Goal: Communication & Community: Answer question/provide support

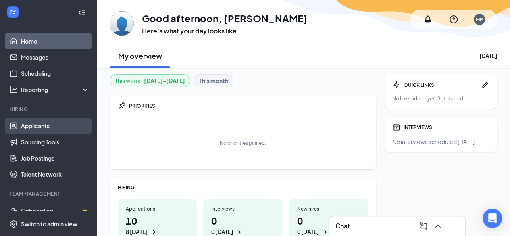
click at [51, 125] on link "Applicants" at bounding box center [55, 126] width 69 height 16
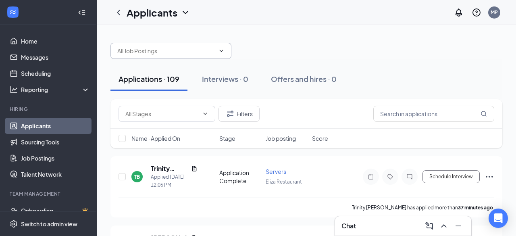
click at [194, 49] on input "text" at bounding box center [166, 50] width 98 height 9
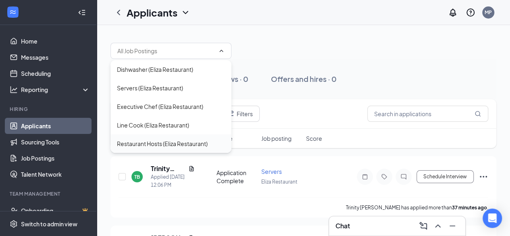
click at [150, 145] on div "Restaurant Hosts (Eliza Restaurant)" at bounding box center [162, 143] width 91 height 9
type input "Restaurant Hosts (Eliza Restaurant)"
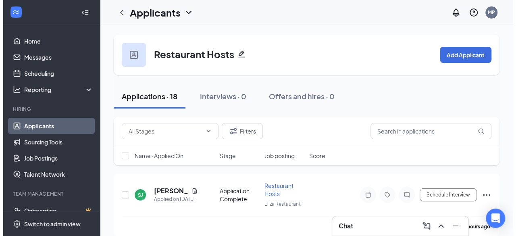
scroll to position [32, 0]
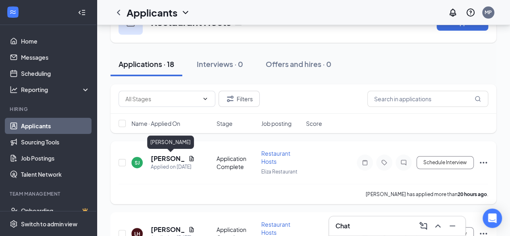
click at [170, 160] on h5 "[PERSON_NAME]" at bounding box center [168, 158] width 34 height 9
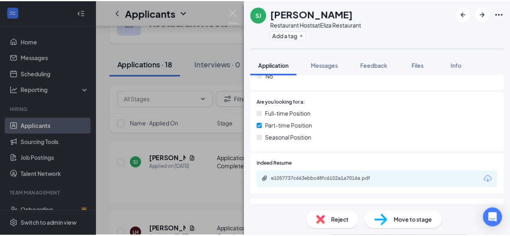
scroll to position [161, 0]
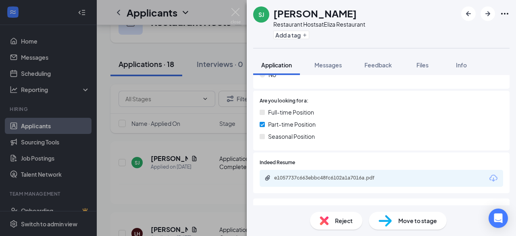
click at [395, 181] on div "Indeed Resume e1057737c663ebbc48fc6102a1a7016a.pdf" at bounding box center [381, 172] width 256 height 41
click at [367, 174] on div "e1057737c663ebbc48fc6102a1a7016a.pdf" at bounding box center [330, 177] width 113 height 6
click at [210, 158] on div "SJ [PERSON_NAME] Restaurant Hosts at Eliza Restaurant Add a tag Application Mes…" at bounding box center [258, 118] width 516 height 236
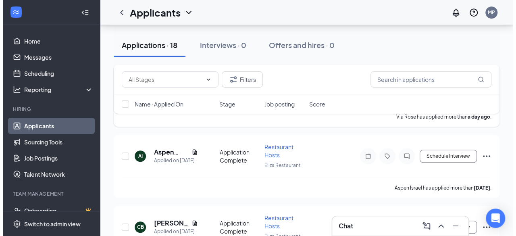
scroll to position [252, 0]
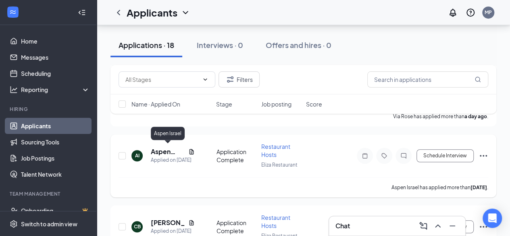
click at [161, 147] on h5 "Aspen Israel" at bounding box center [168, 151] width 34 height 9
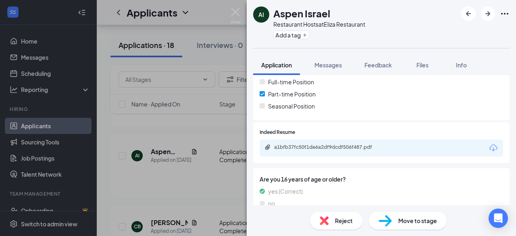
scroll to position [182, 0]
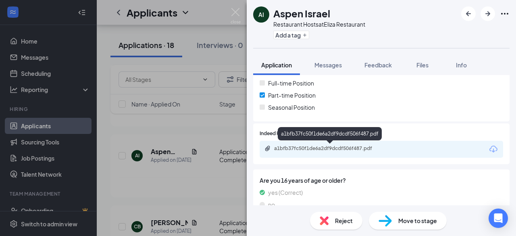
click at [346, 137] on div "a1bfb37fc50f1de6a2df9dcdf506f487.pdf" at bounding box center [330, 133] width 104 height 13
click at [348, 141] on div "a1bfb37fc50f1de6a2df9dcdf506f487.pdf" at bounding box center [330, 135] width 104 height 17
click at [359, 147] on div "a1bfb37fc50f1de6a2df9dcdf506f487.pdf" at bounding box center [330, 148] width 113 height 6
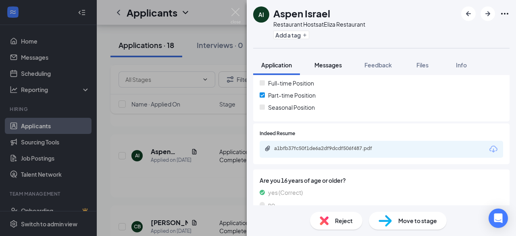
click at [333, 64] on span "Messages" at bounding box center [327, 64] width 27 height 7
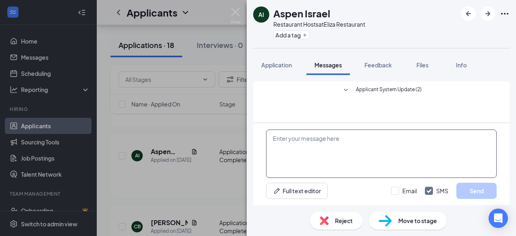
click at [335, 142] on textarea at bounding box center [381, 153] width 230 height 48
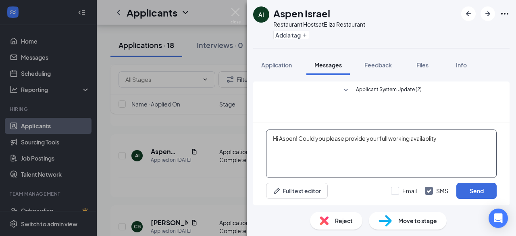
click at [426, 138] on textarea "Hi Aspen! Could you please provide your full working availablity" at bounding box center [381, 153] width 230 height 48
drag, startPoint x: 426, startPoint y: 138, endPoint x: 488, endPoint y: 164, distance: 66.3
click at [491, 165] on textarea "Hi Aspen! Could you please provide your full working availablity" at bounding box center [381, 153] width 230 height 48
click at [484, 140] on textarea "Hi Aspen! Could you please provide your full working availability, we are open …" at bounding box center [381, 153] width 230 height 48
click at [284, 149] on textarea "Hi Aspen! Could you please provide your full working availability, we are open …" at bounding box center [381, 153] width 230 height 48
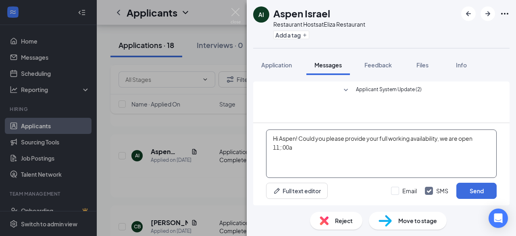
click at [281, 149] on textarea "Hi Aspen! Could you please provide your full working availability, we are open …" at bounding box center [381, 153] width 230 height 48
click at [338, 149] on textarea "Hi Aspen! Could you please provide your full working availability, we are open …" at bounding box center [381, 153] width 230 height 48
click at [392, 146] on textarea "Hi Aspen! Could you please provide your full working availability, we are open …" at bounding box center [381, 153] width 230 height 48
type textarea "Hi Aspen! Could you please provide your full working availability, we are open …"
click at [481, 196] on button "Send" at bounding box center [476, 191] width 40 height 16
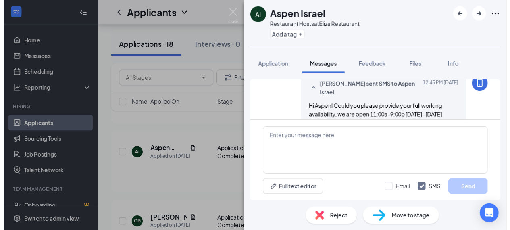
scroll to position [34, 0]
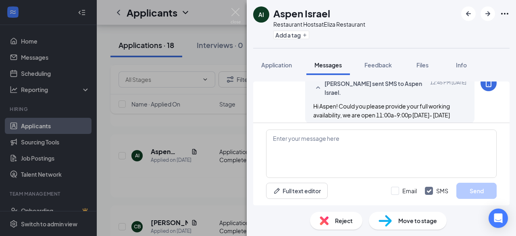
click at [243, 3] on div "AI Aspen Israel Restaurant Hosts at Eliza Restaurant Add a tag Application Mess…" at bounding box center [258, 118] width 516 height 236
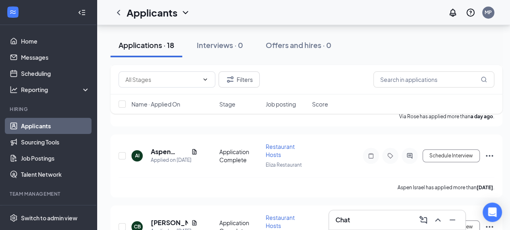
click at [381, 212] on div "Chat" at bounding box center [397, 219] width 136 height 19
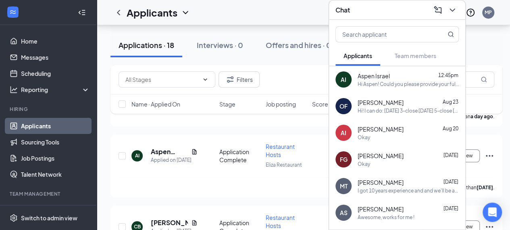
click at [419, 81] on div "Hi Aspen! Could you please provide your full working availability, we are open …" at bounding box center [407, 84] width 101 height 7
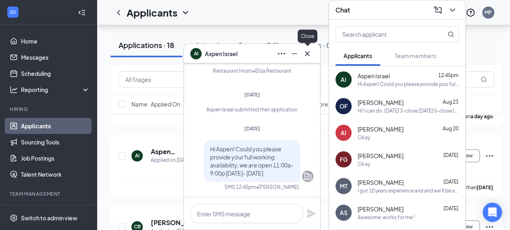
click at [309, 58] on icon "Cross" at bounding box center [307, 54] width 10 height 10
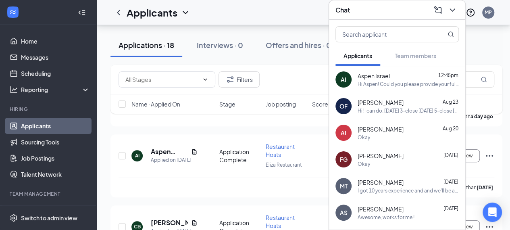
click at [456, 5] on icon "ChevronDown" at bounding box center [452, 10] width 10 height 10
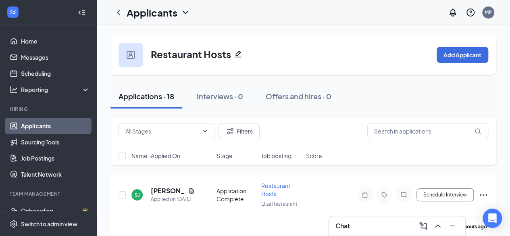
click at [438, 218] on div "Chat" at bounding box center [397, 225] width 136 height 19
